Goal: Transaction & Acquisition: Obtain resource

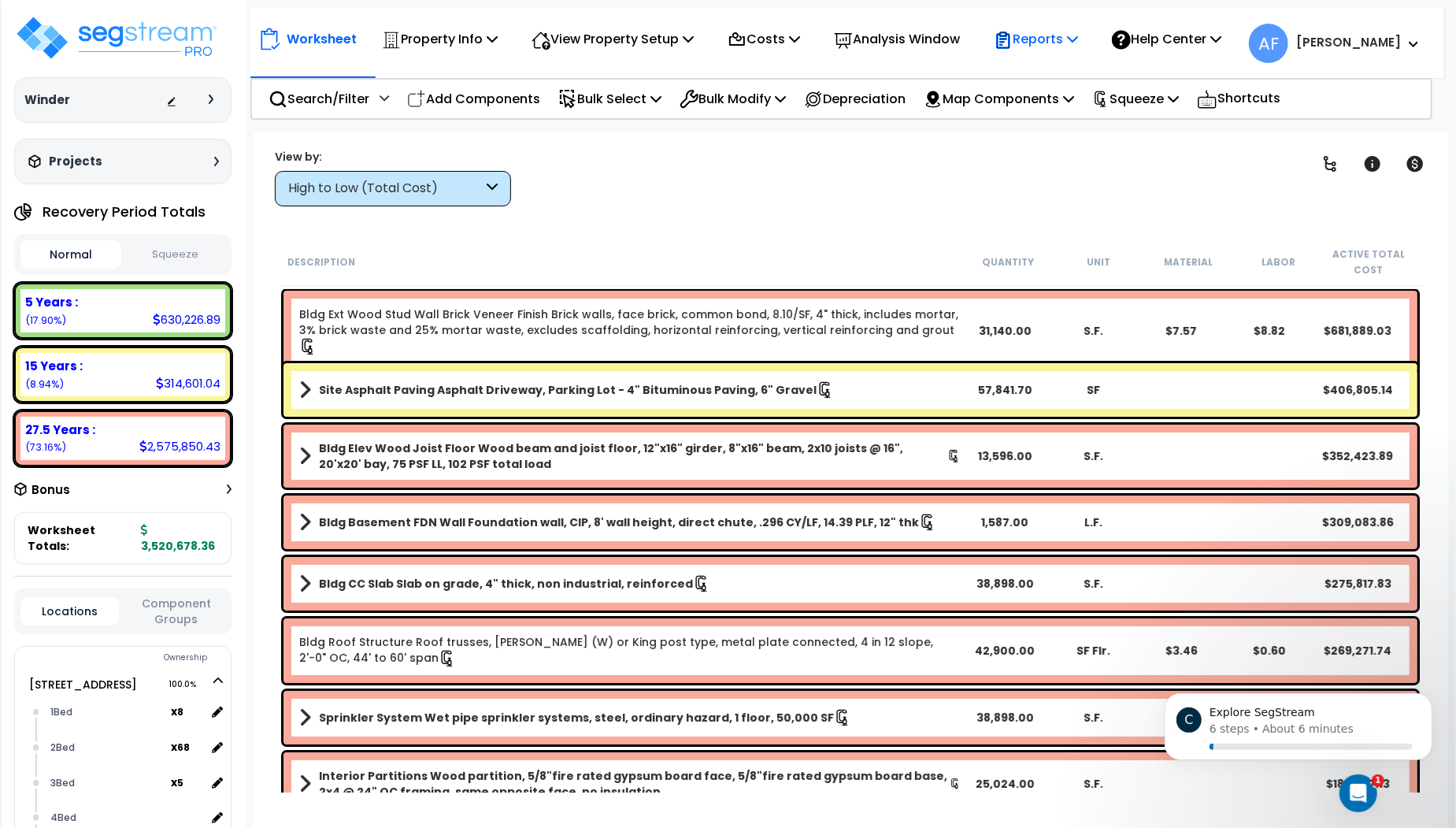
click at [1066, 38] on p "Reports" at bounding box center [1035, 38] width 84 height 22
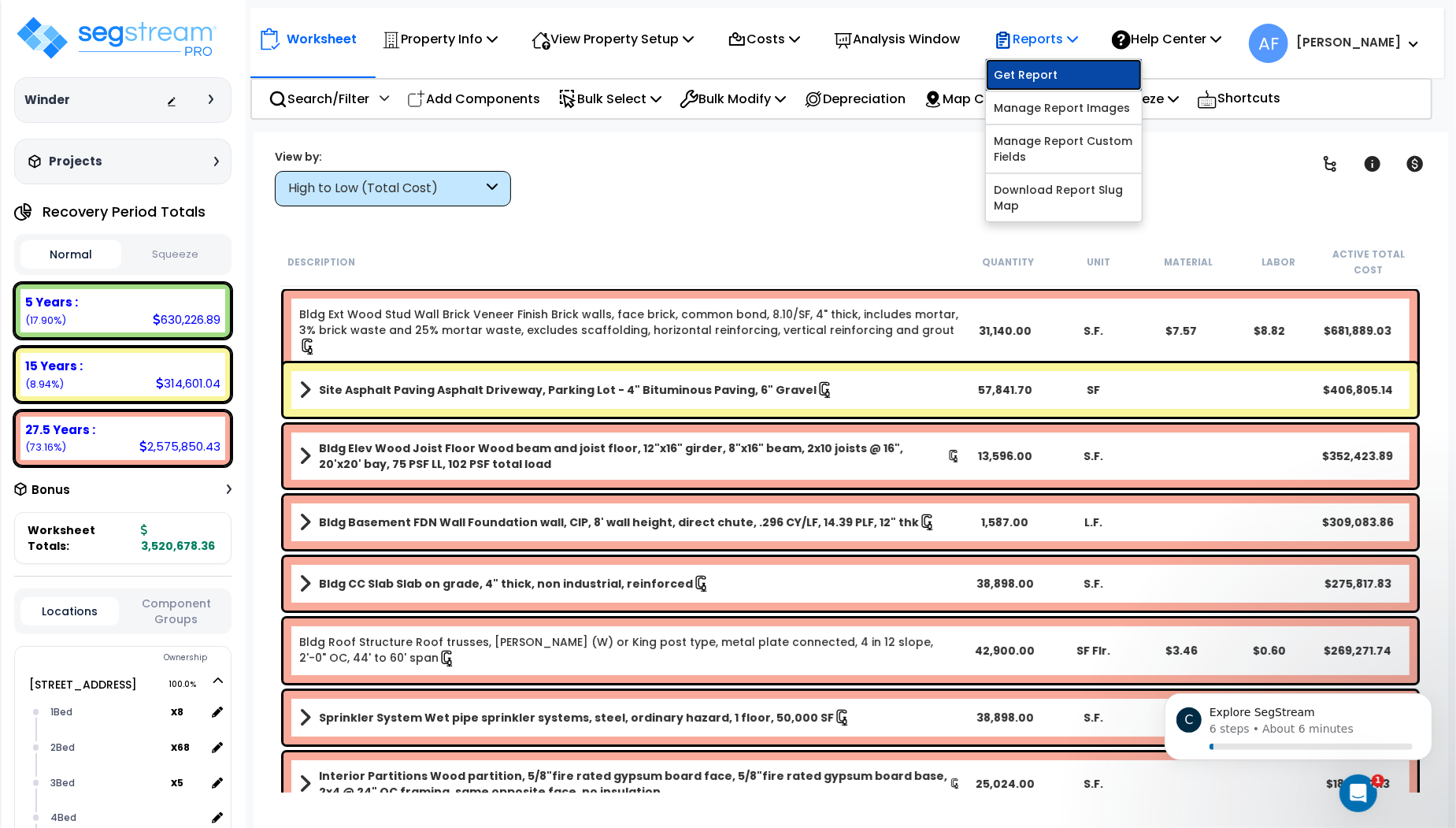
click at [1061, 72] on link "Get Report" at bounding box center [1064, 74] width 156 height 31
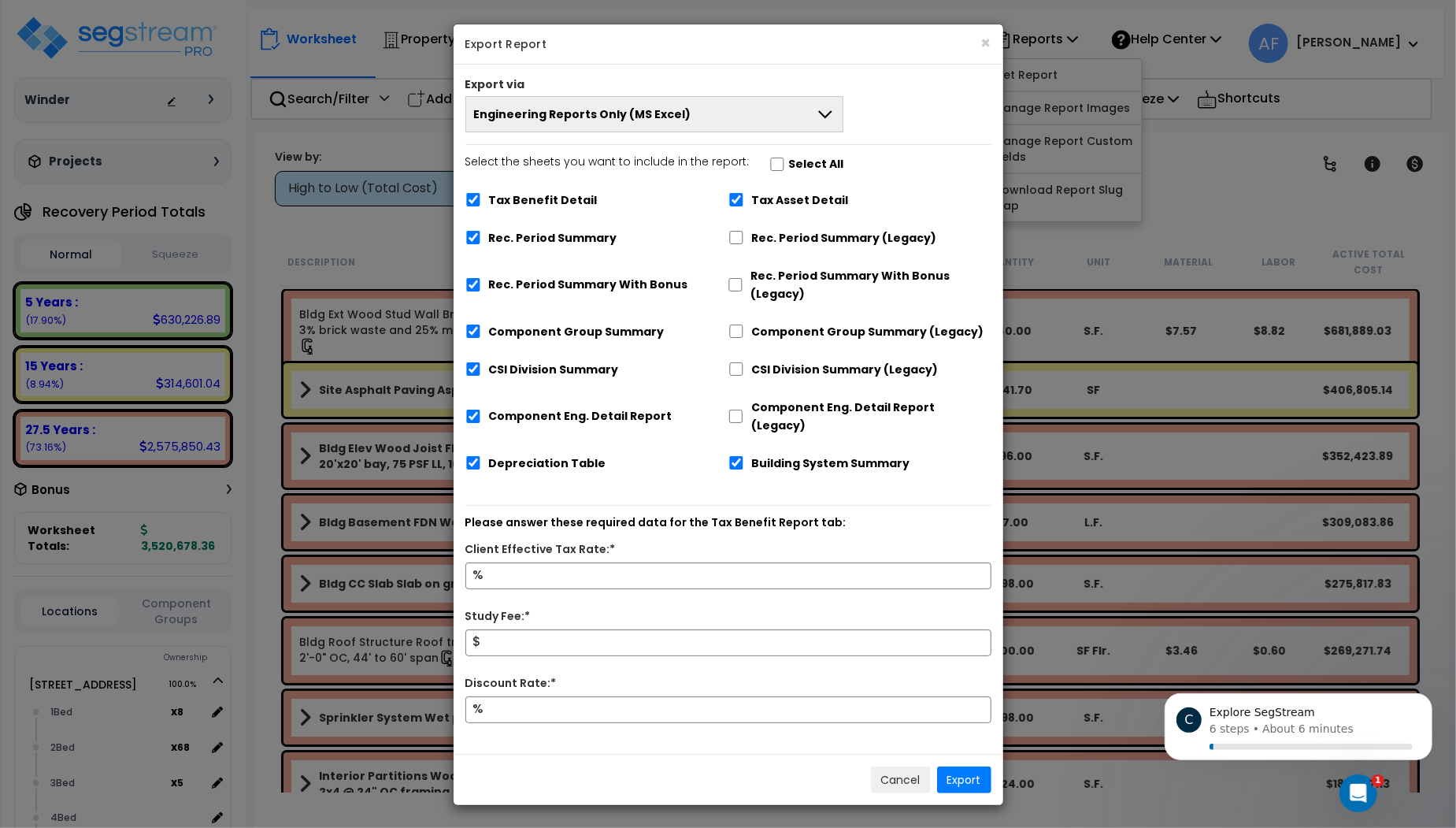
click at [722, 105] on button "Engineering Reports Only (MS Excel)" at bounding box center [655, 114] width 379 height 36
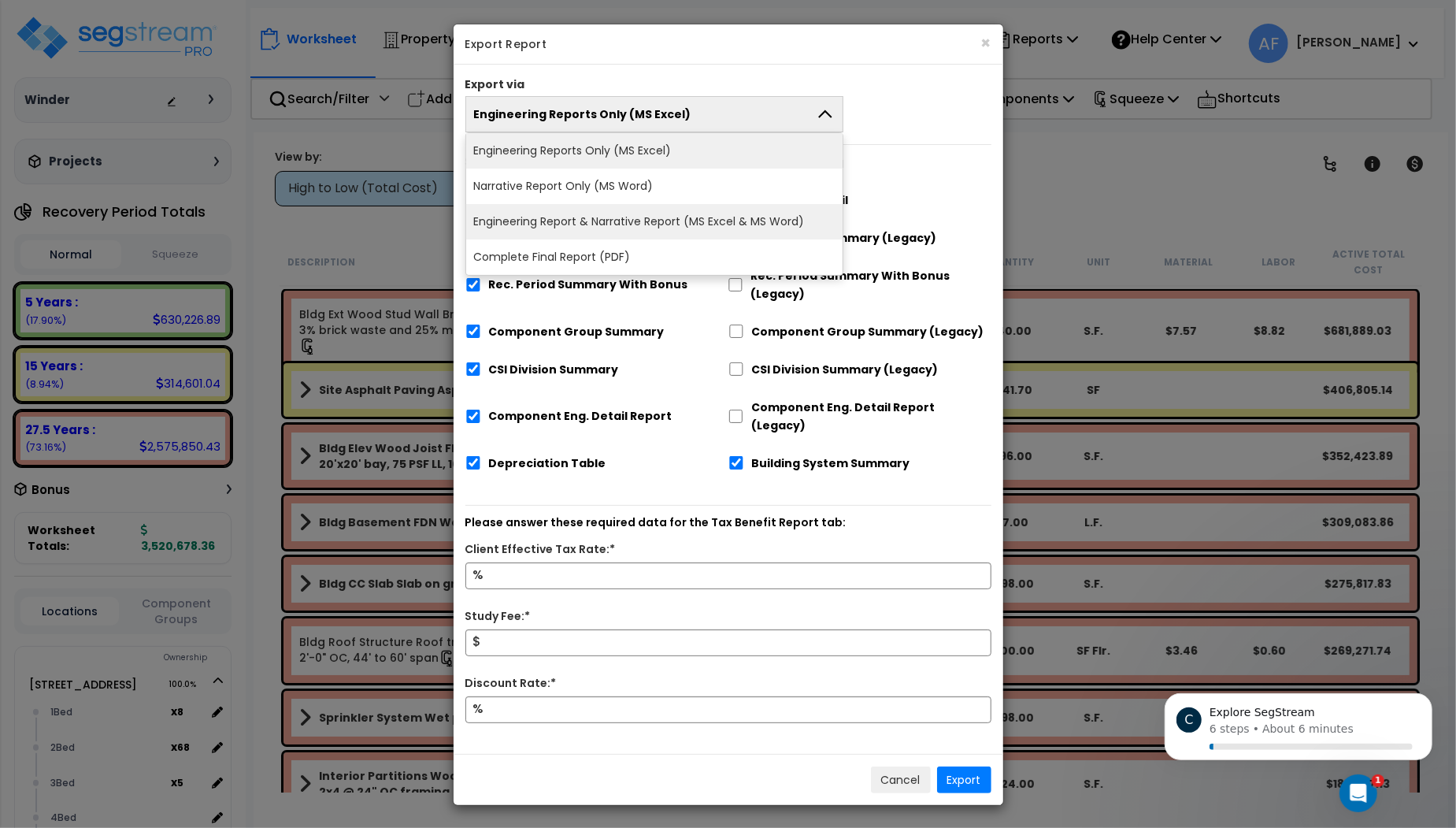
click at [706, 224] on li "Engineering Report & Narrative Report (MS Excel & MS Word)" at bounding box center [655, 222] width 378 height 35
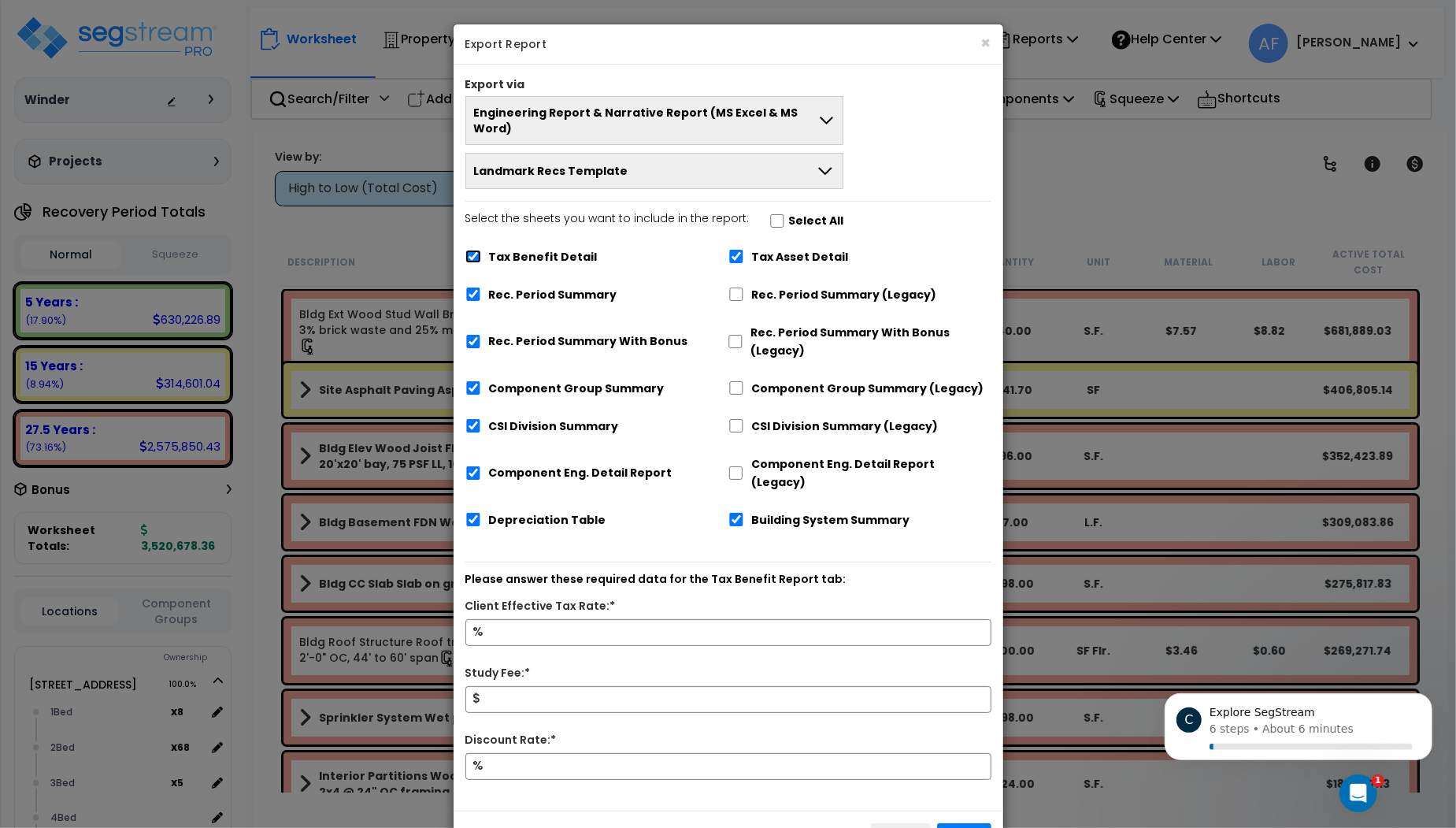
click at [471, 250] on input "Tax Benefit Detail" at bounding box center [474, 256] width 16 height 14
checkbox input "false"
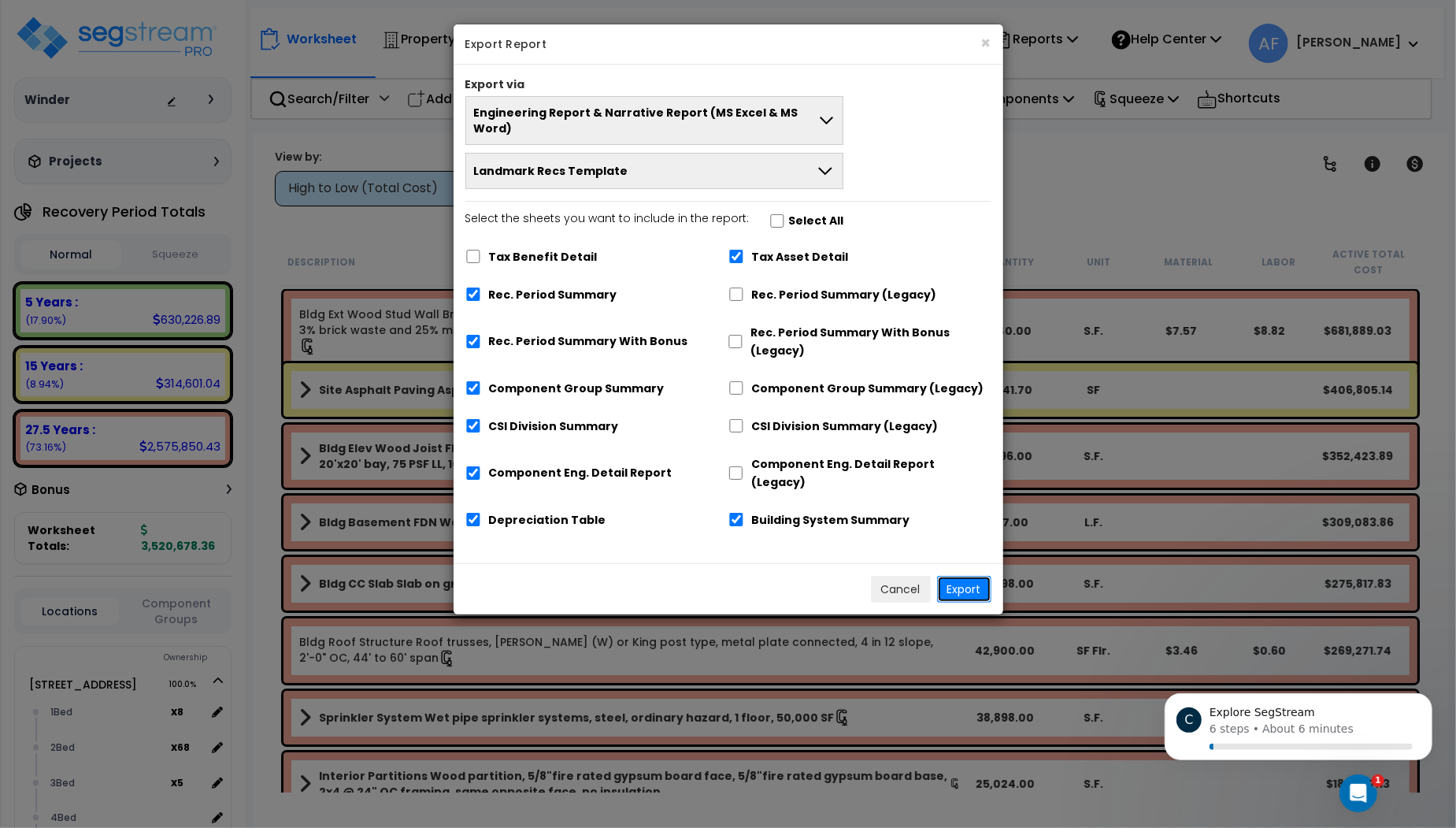
click at [966, 576] on button "Export" at bounding box center [965, 589] width 54 height 26
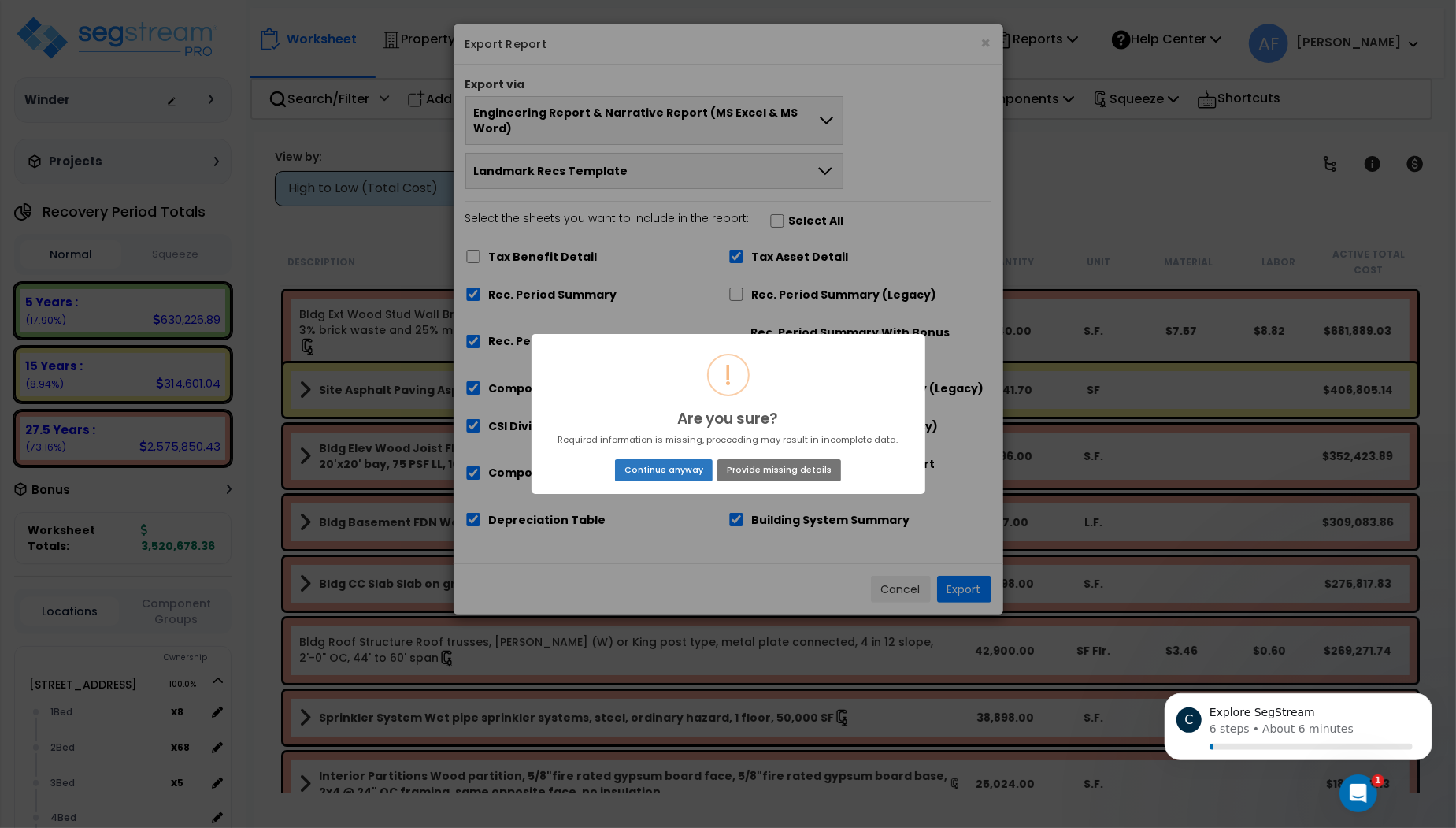
click at [666, 468] on button "Continue anyway" at bounding box center [663, 470] width 97 height 22
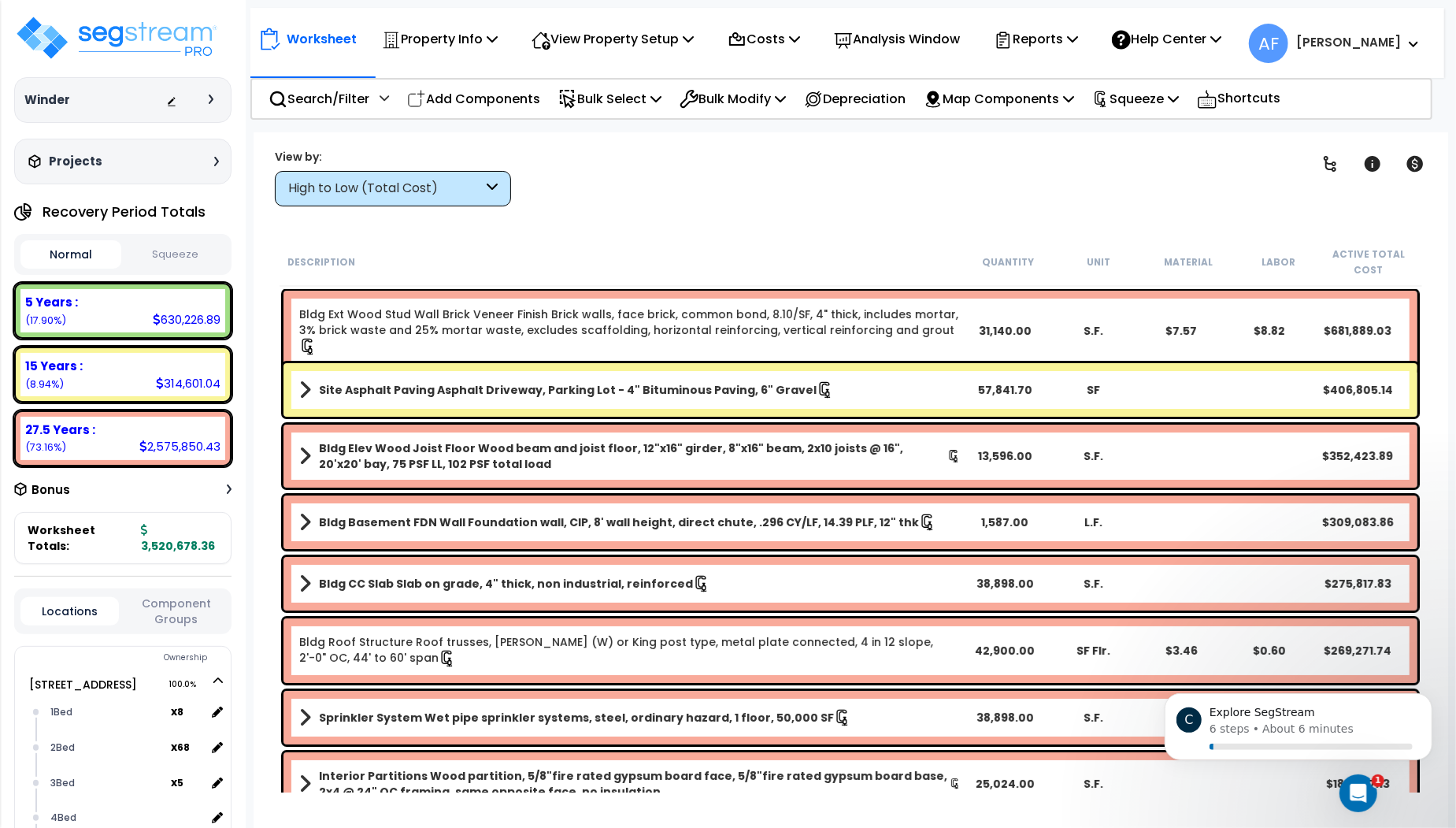
click at [830, 198] on div "Clear Filters" at bounding box center [906, 177] width 750 height 58
click at [768, 185] on div "Clear Filters" at bounding box center [906, 177] width 750 height 58
click at [758, 197] on div "Clear Filters" at bounding box center [906, 177] width 750 height 58
click at [1078, 38] on p "Reports" at bounding box center [1035, 38] width 84 height 22
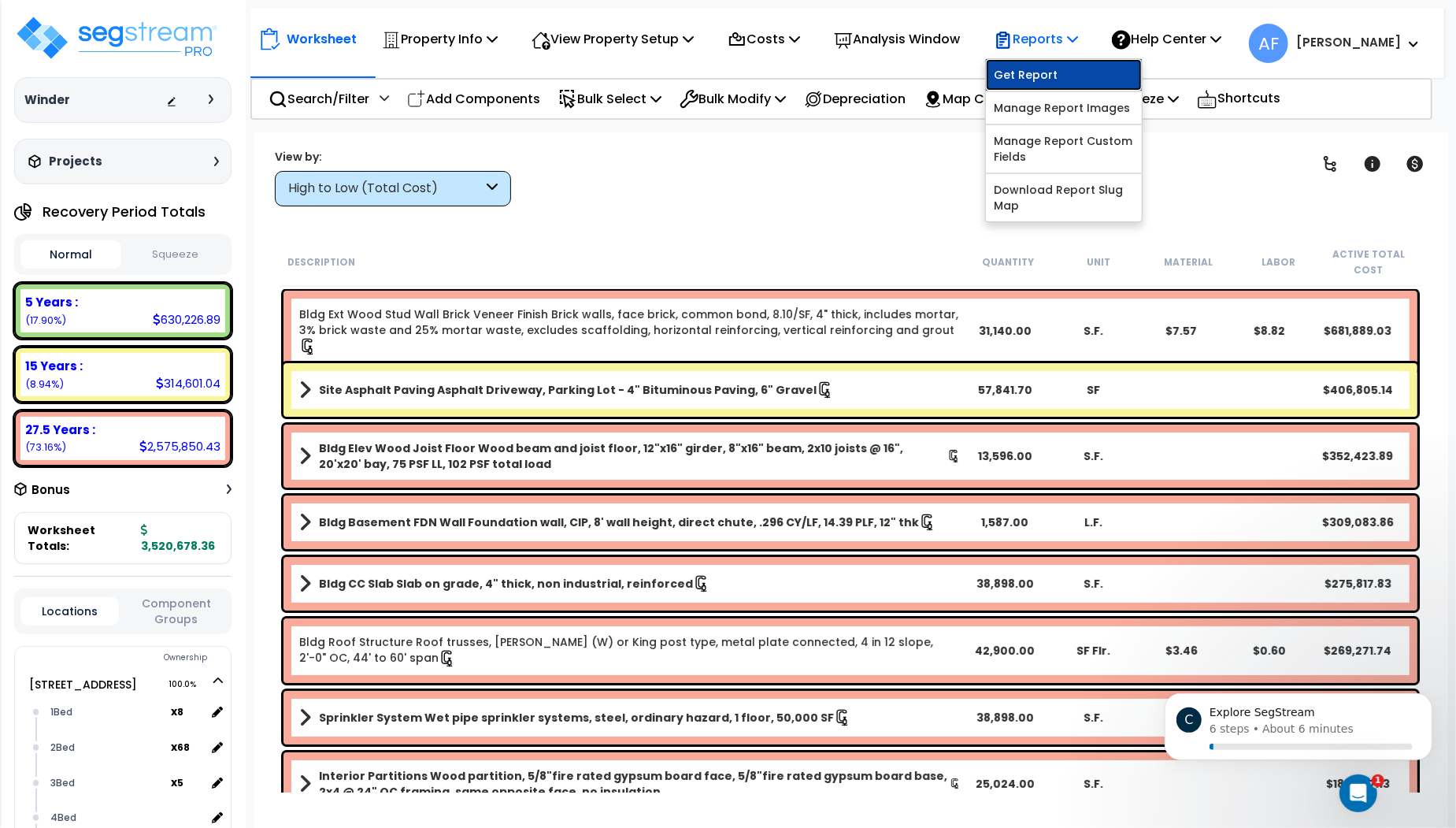
click at [1061, 67] on link "Get Report" at bounding box center [1064, 74] width 156 height 31
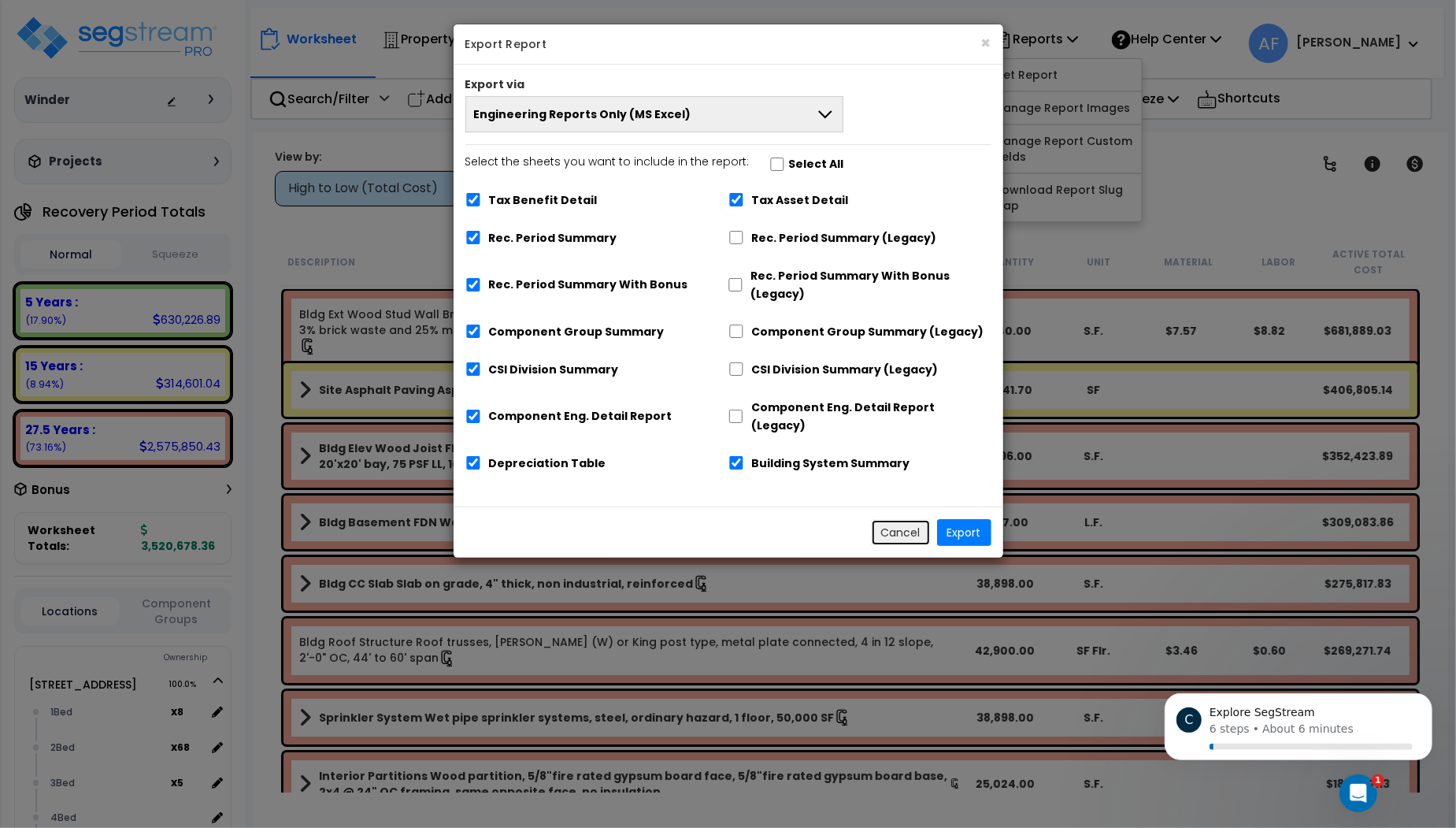
click at [908, 519] on button "Cancel" at bounding box center [901, 532] width 60 height 26
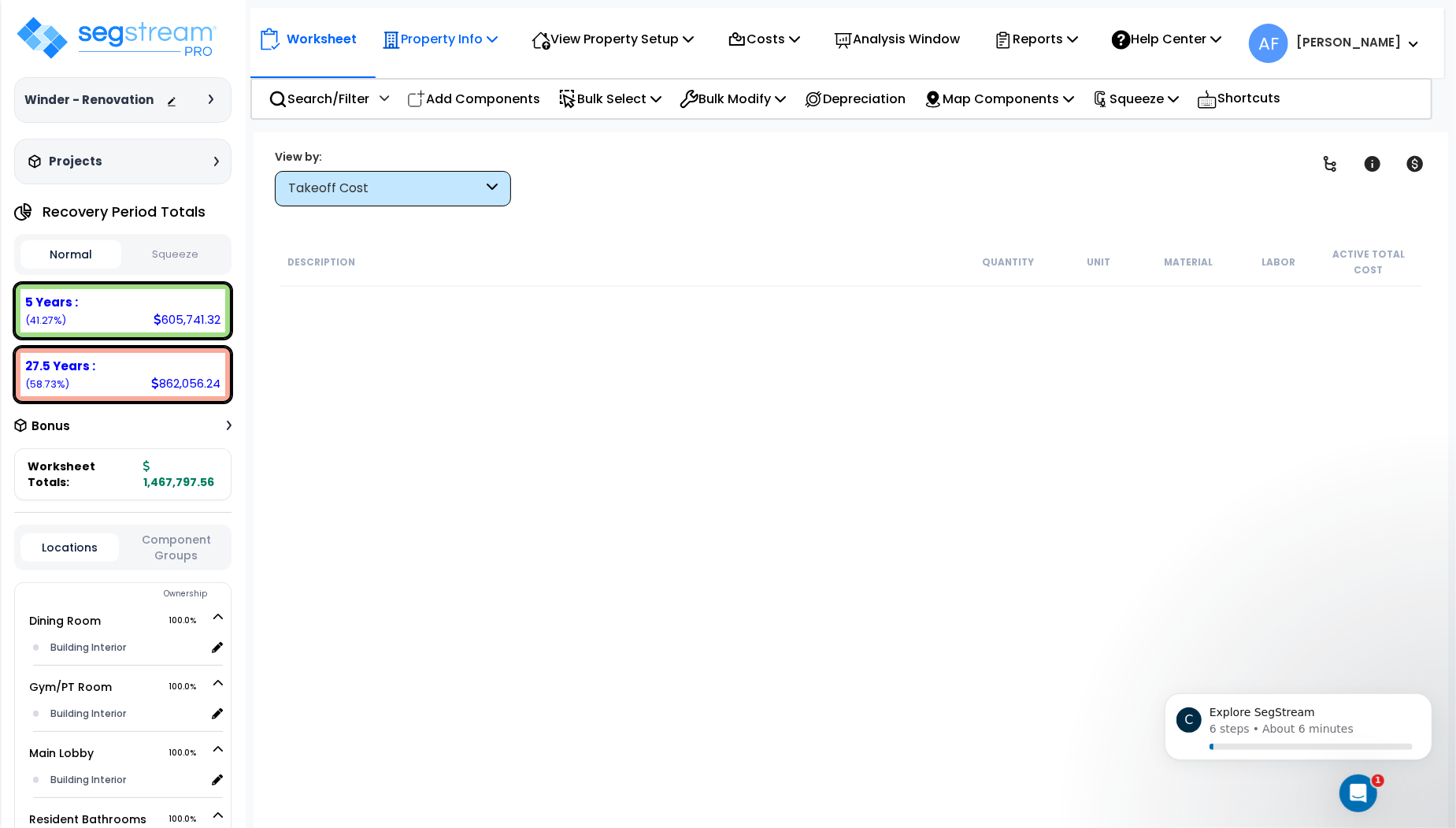
click at [470, 48] on p "Property Info" at bounding box center [440, 38] width 116 height 22
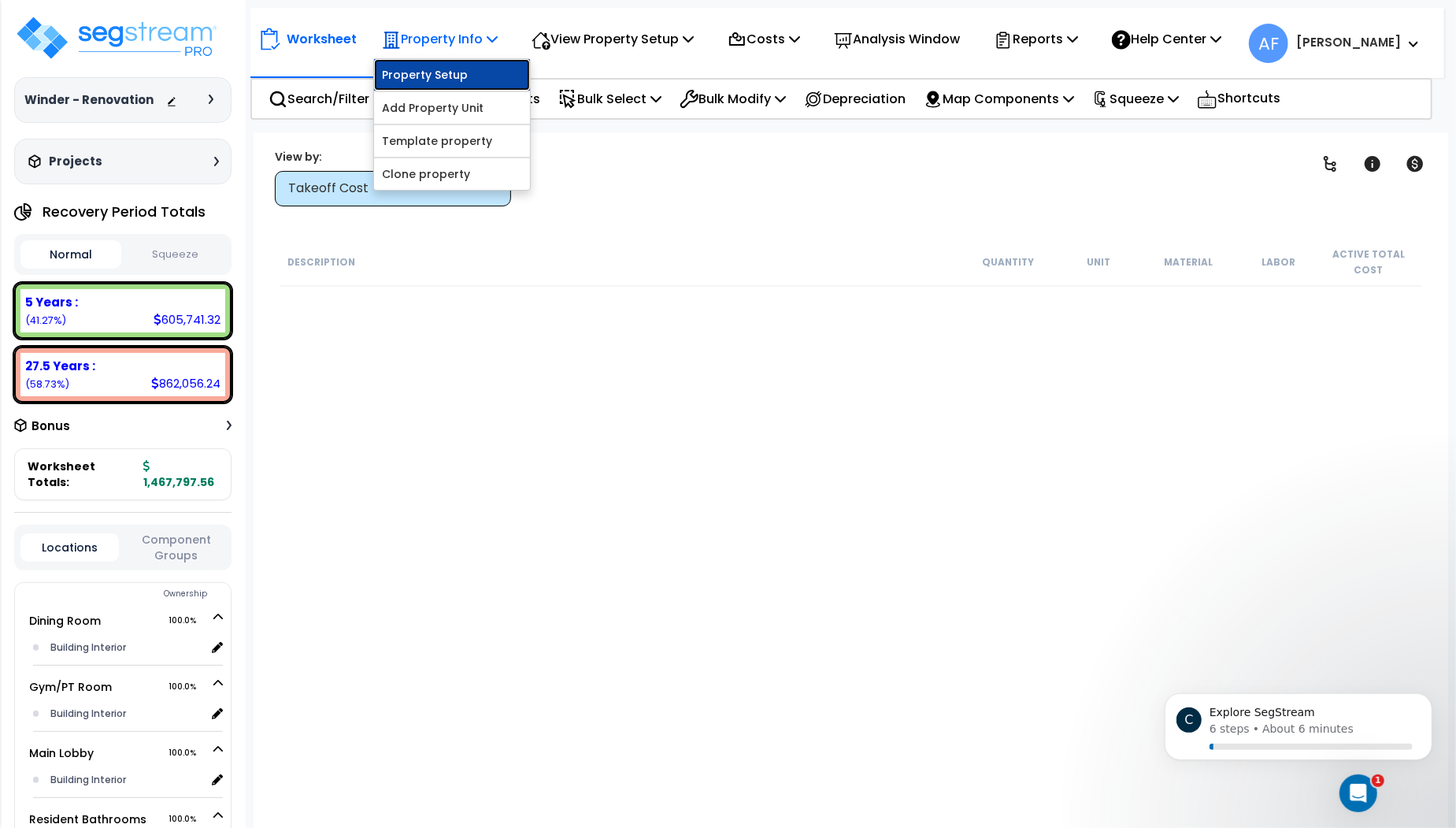
click at [462, 67] on link "Property Setup" at bounding box center [452, 74] width 156 height 31
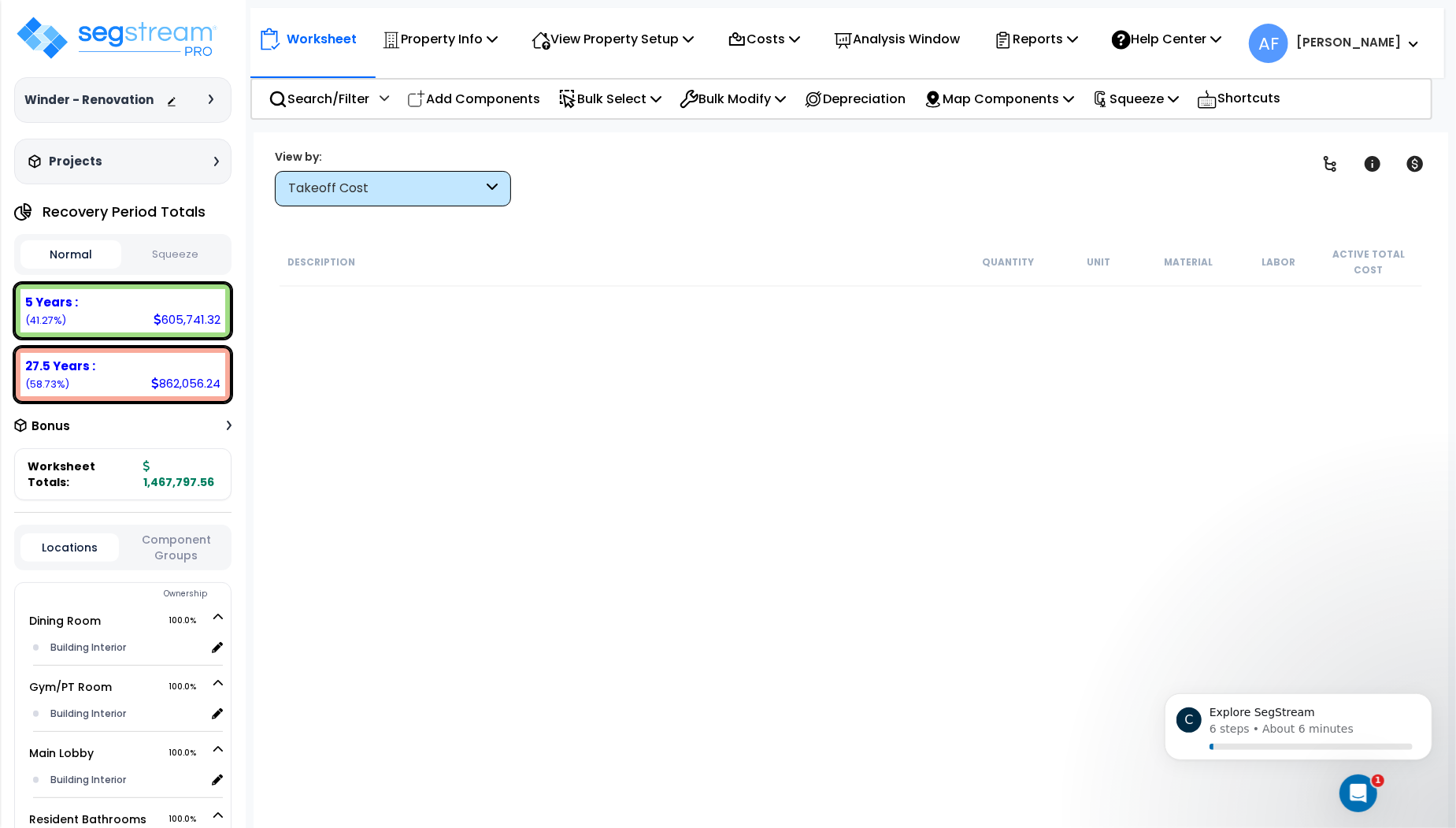
click at [618, 206] on div "Worksheet Property Info Property Setup Add Property Unit Template property Clon…" at bounding box center [850, 546] width 1194 height 828
click at [1060, 42] on p "Reports" at bounding box center [1035, 38] width 84 height 22
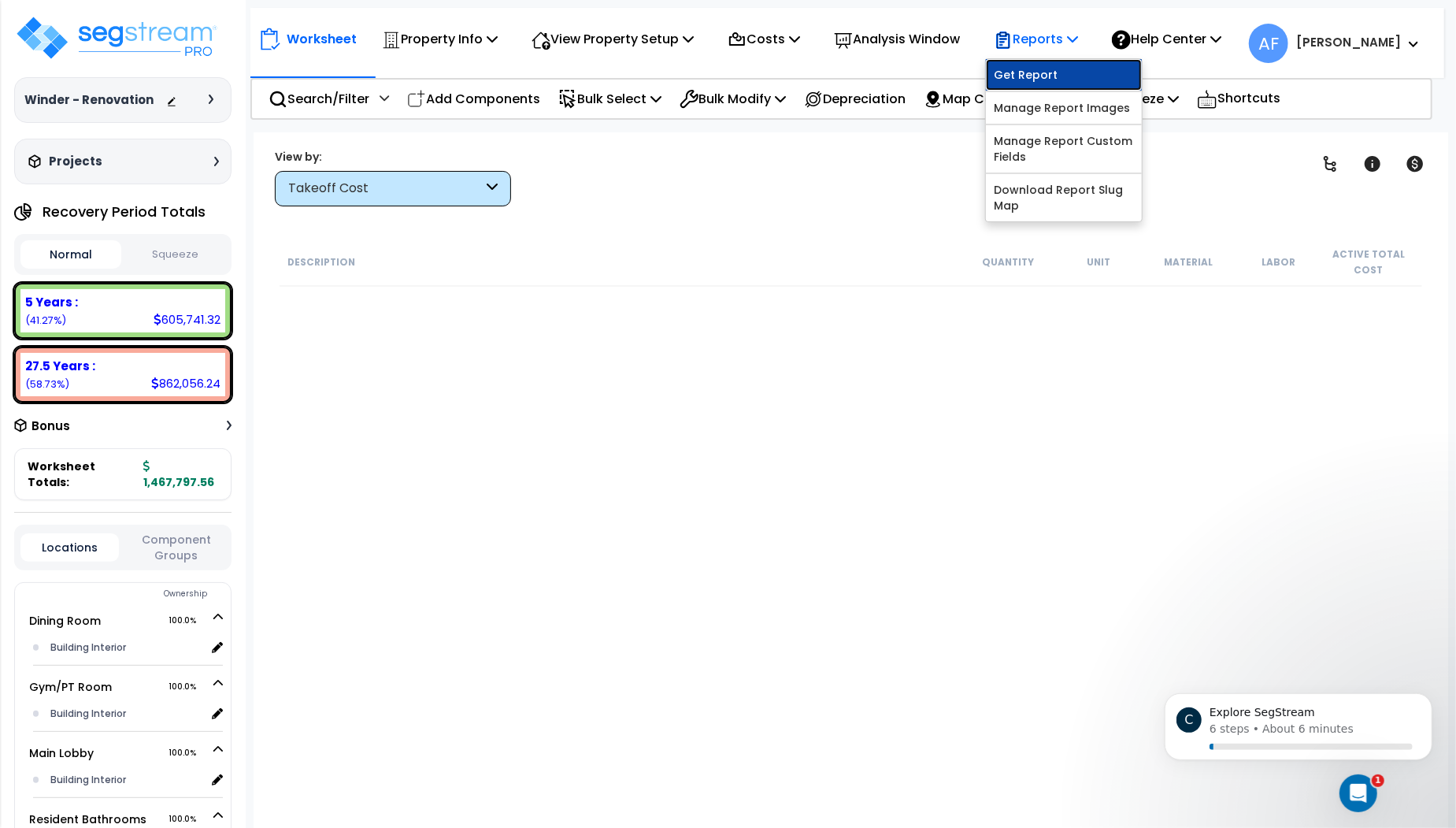
click at [1050, 77] on link "Get Report" at bounding box center [1064, 74] width 156 height 31
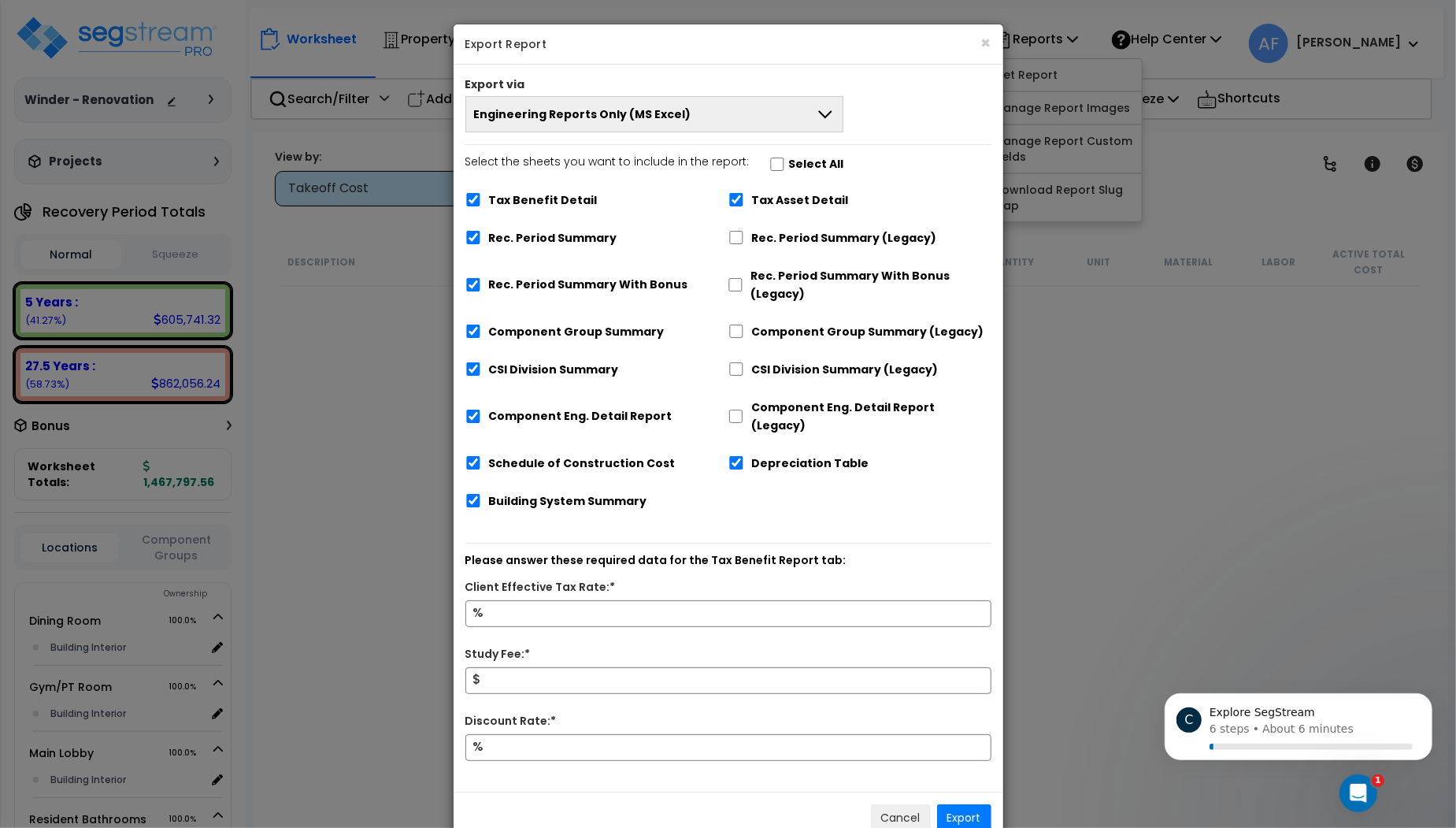
click at [580, 121] on span "Engineering Reports Only (MS Excel)" at bounding box center [583, 114] width 218 height 16
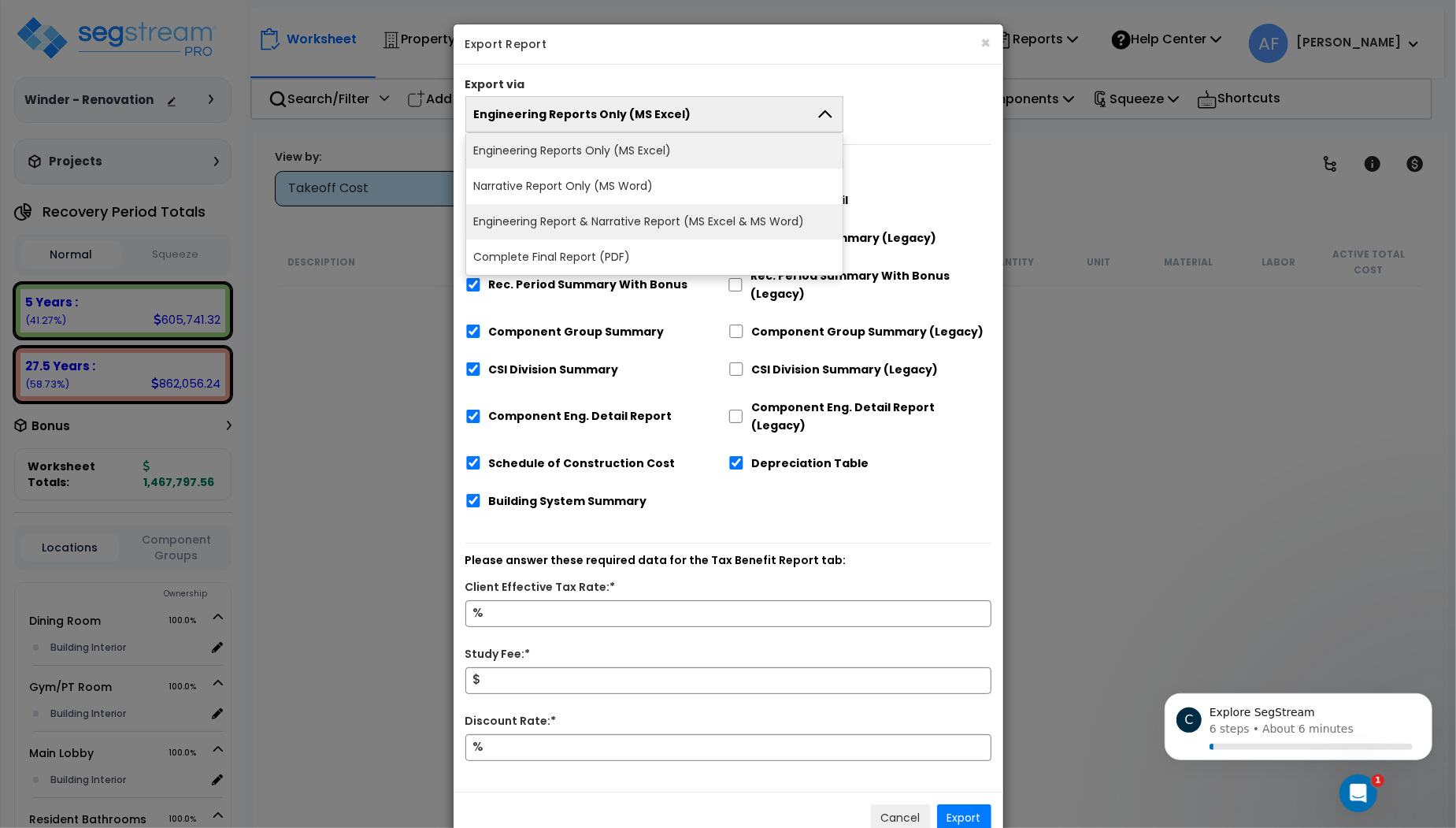
click at [656, 219] on li "Engineering Report & Narrative Report (MS Excel & MS Word)" at bounding box center [655, 222] width 378 height 35
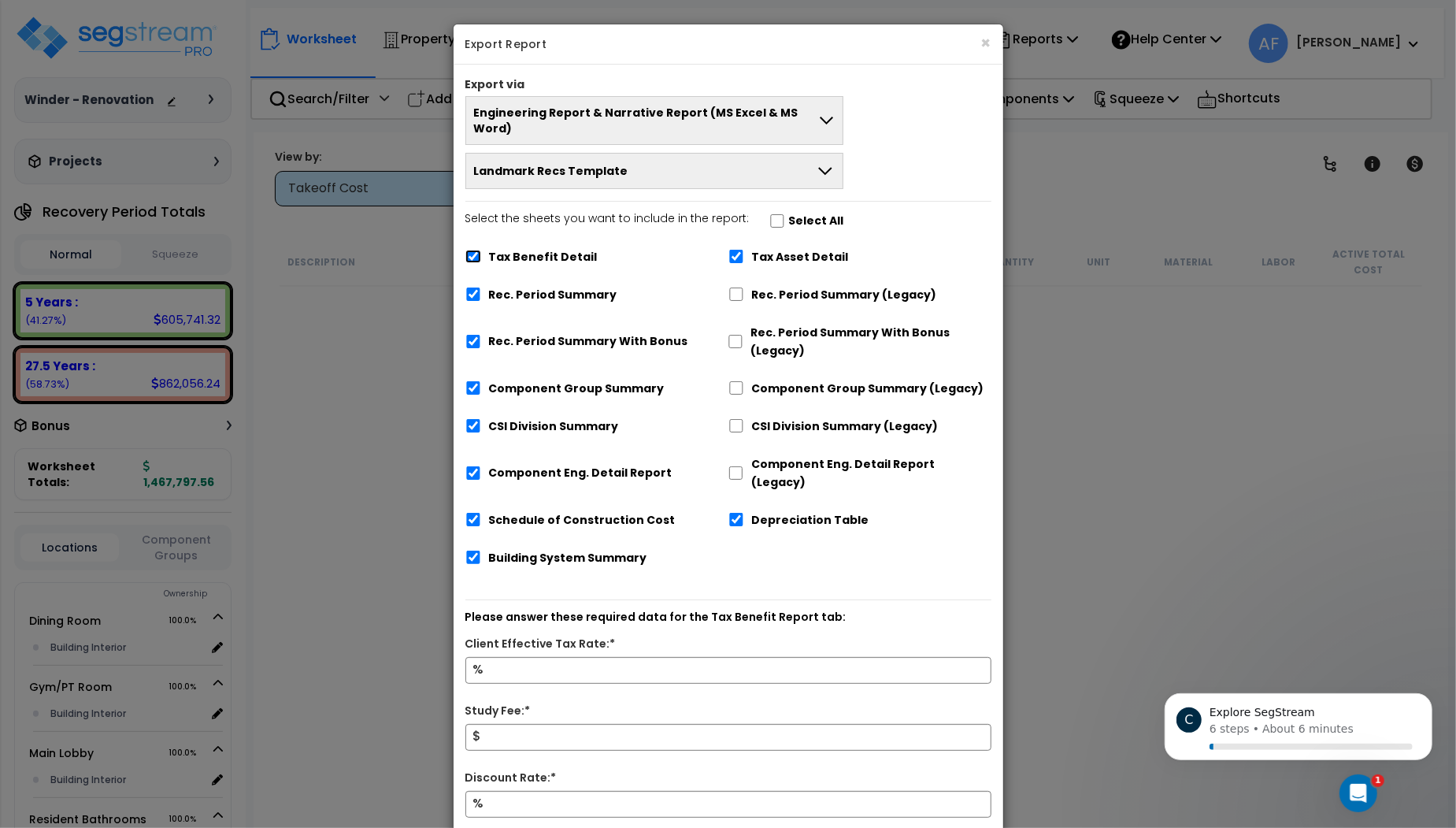
click at [479, 250] on input "Tax Benefit Detail" at bounding box center [474, 256] width 16 height 14
checkbox input "false"
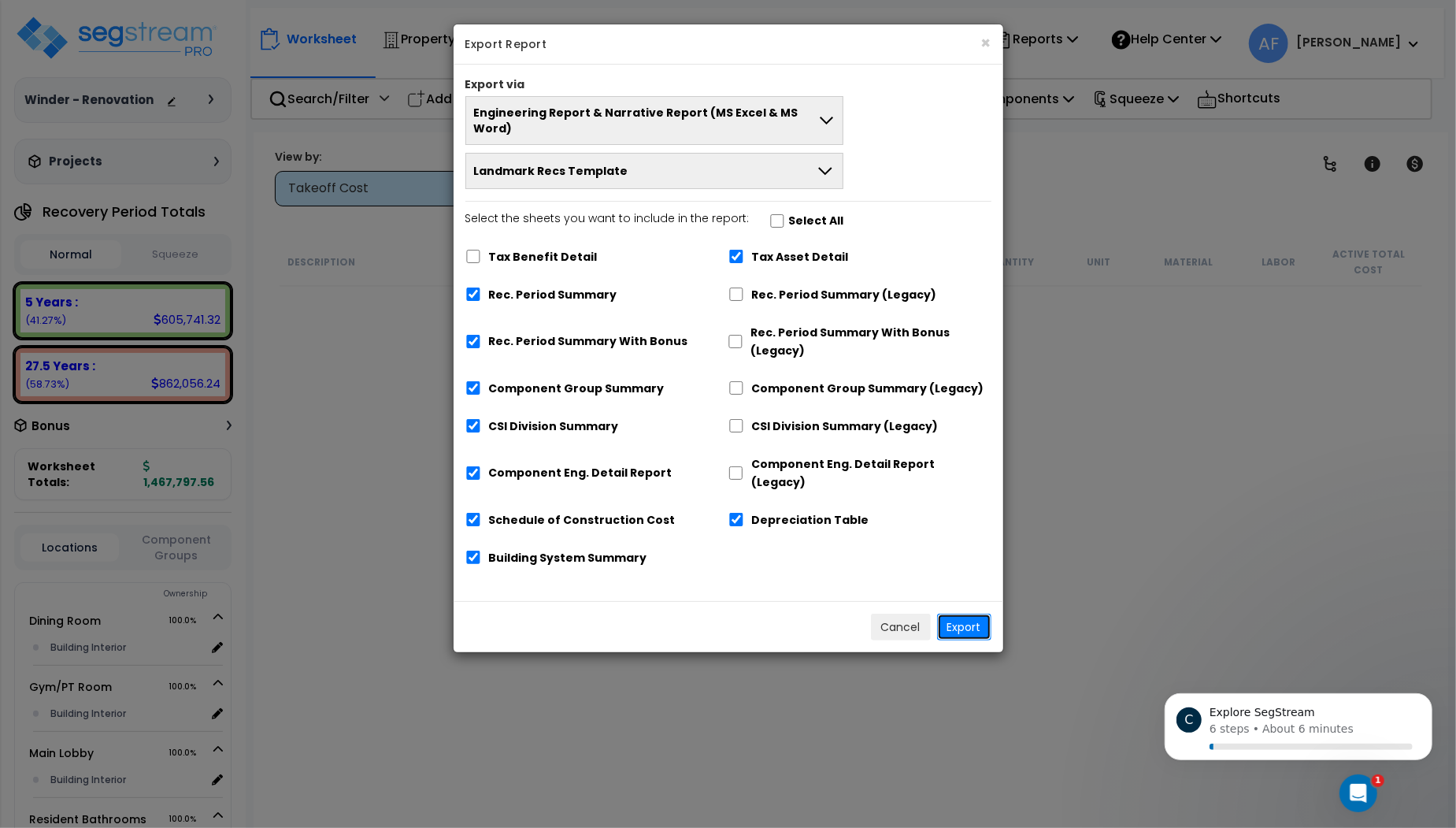
click at [964, 614] on button "Export" at bounding box center [965, 626] width 54 height 26
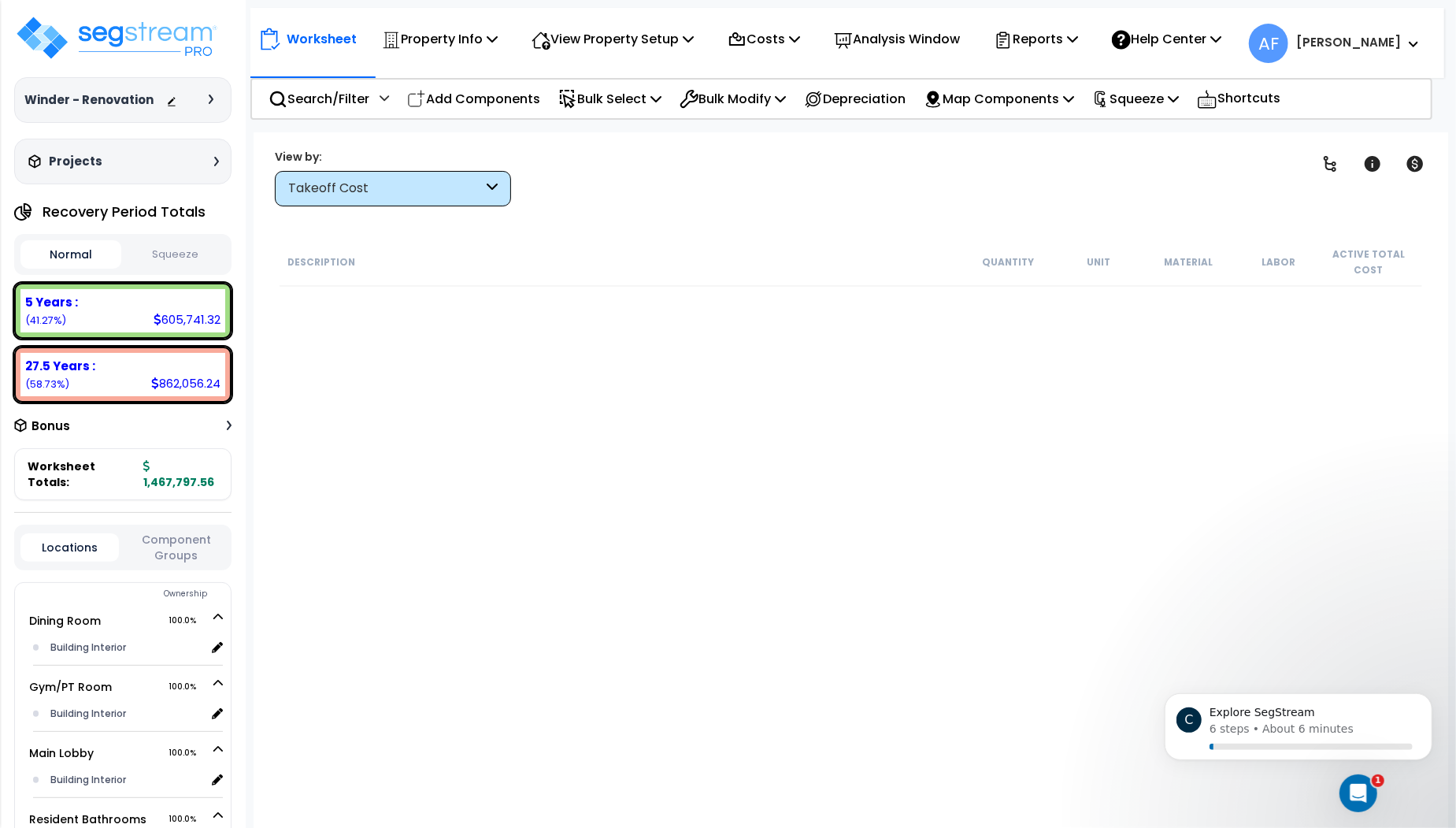
click at [762, 197] on div "Clear Filters" at bounding box center [906, 177] width 750 height 58
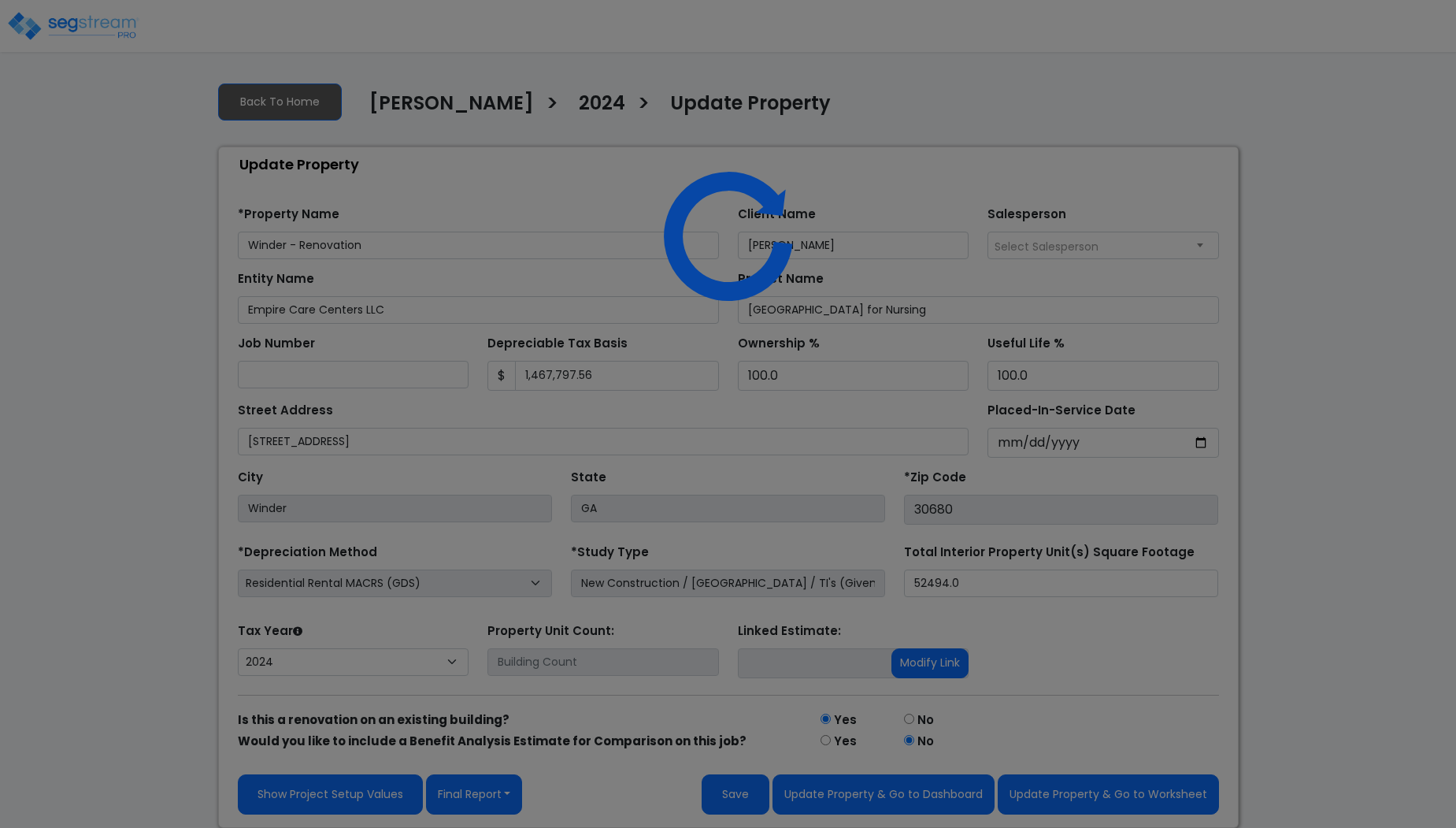
select select "2024"
